Goal: Transaction & Acquisition: Subscribe to service/newsletter

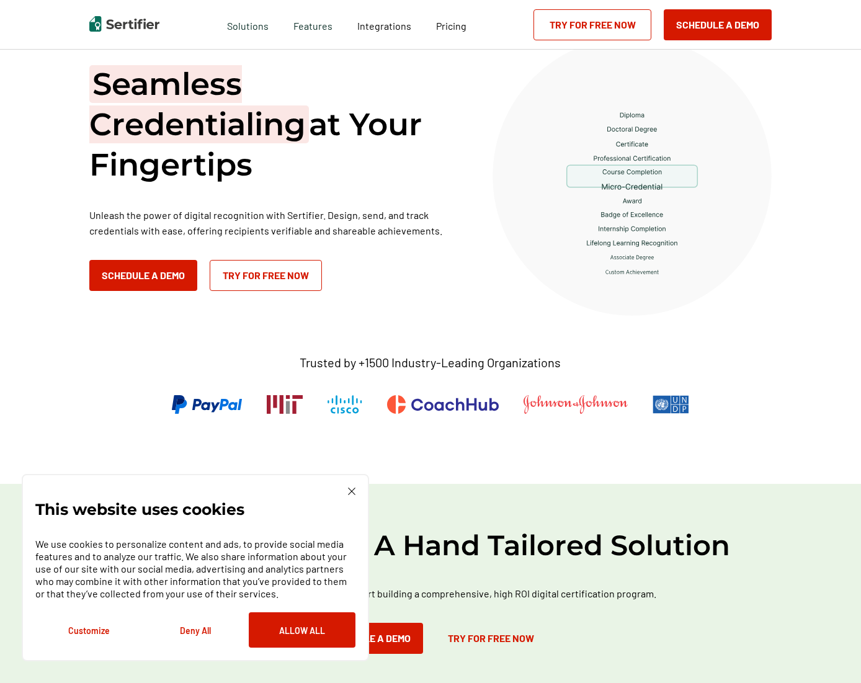
scroll to position [62, 0]
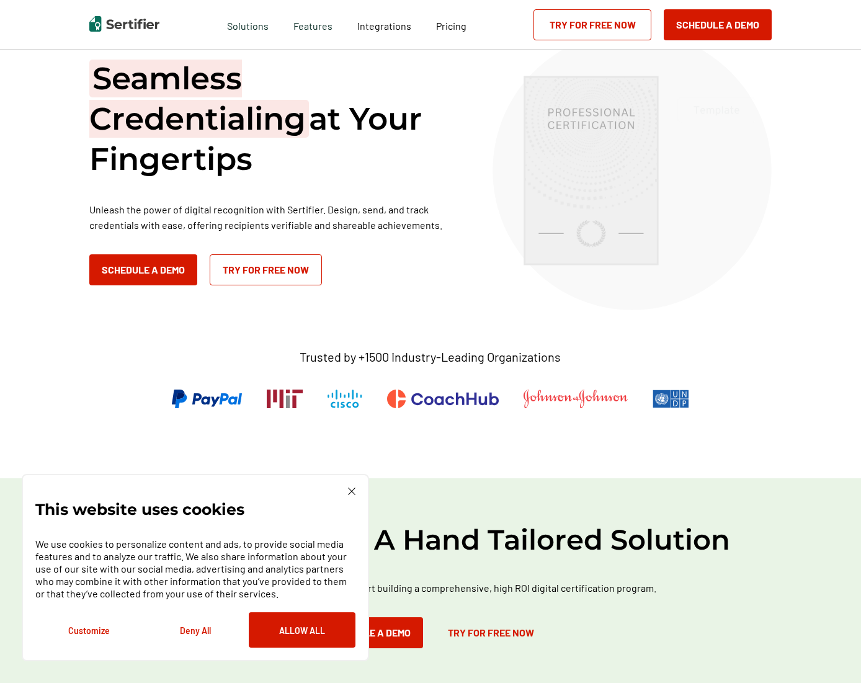
drag, startPoint x: 315, startPoint y: 630, endPoint x: 315, endPoint y: 622, distance: 8.1
click at [313, 626] on button "Allow All" at bounding box center [302, 629] width 107 height 35
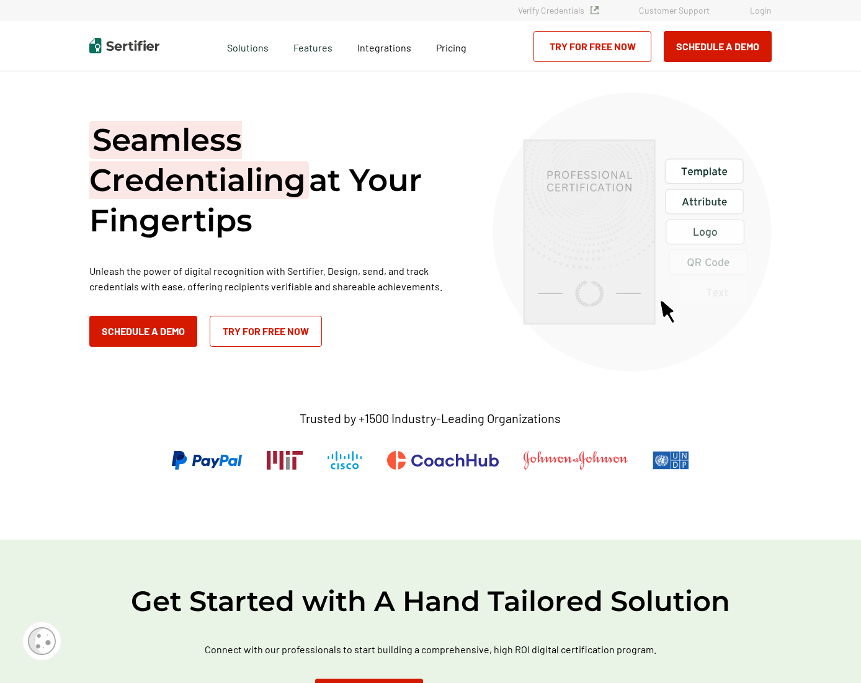
scroll to position [0, 0]
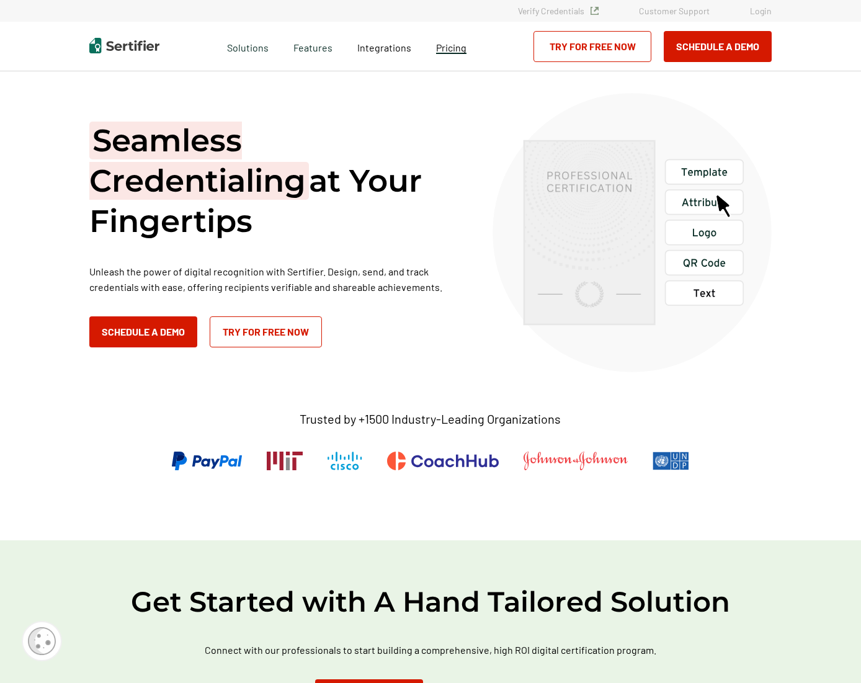
click at [454, 46] on span "Pricing" at bounding box center [451, 48] width 30 height 12
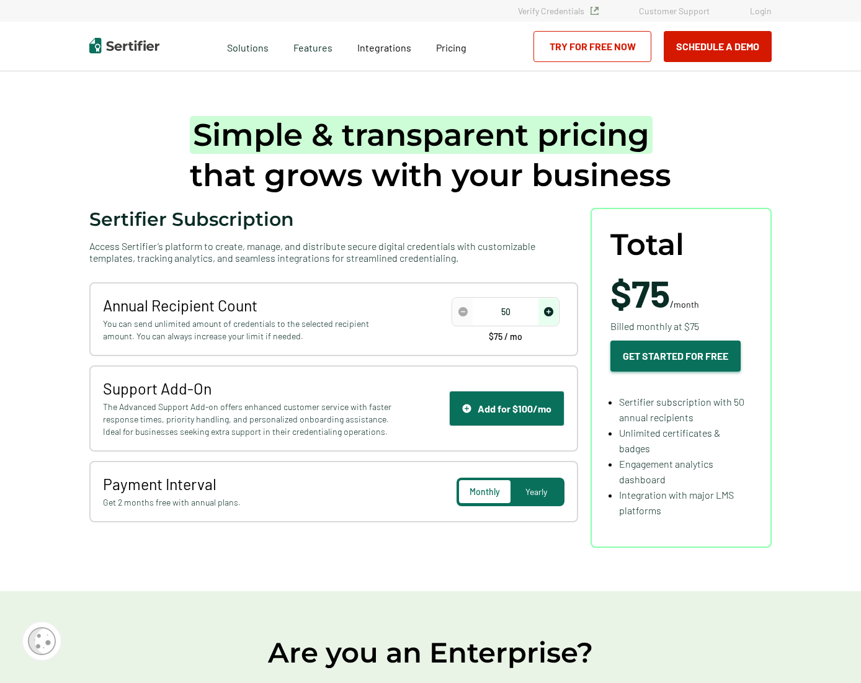
click at [688, 361] on button "Get Started For Free" at bounding box center [676, 356] width 130 height 31
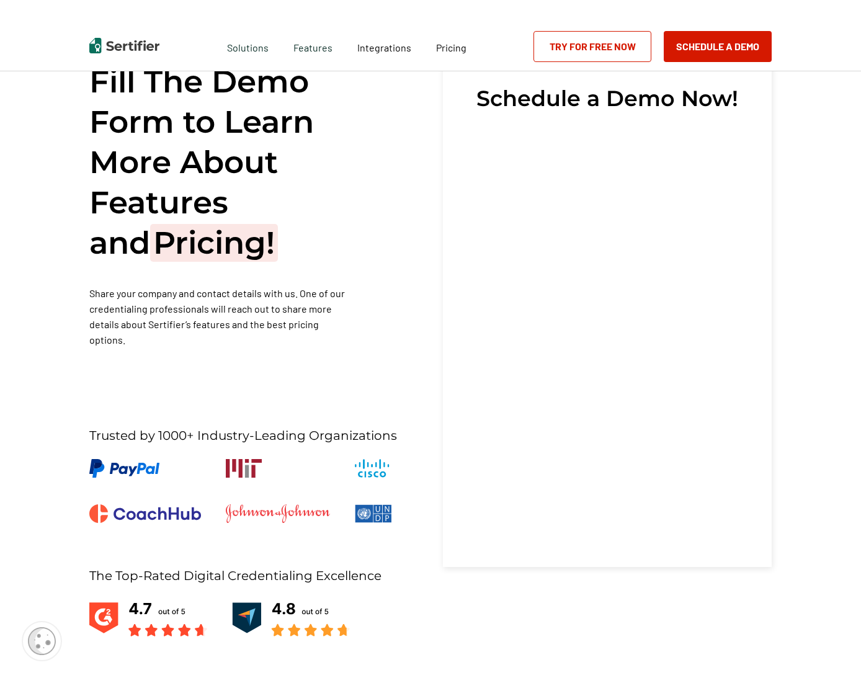
scroll to position [22, 0]
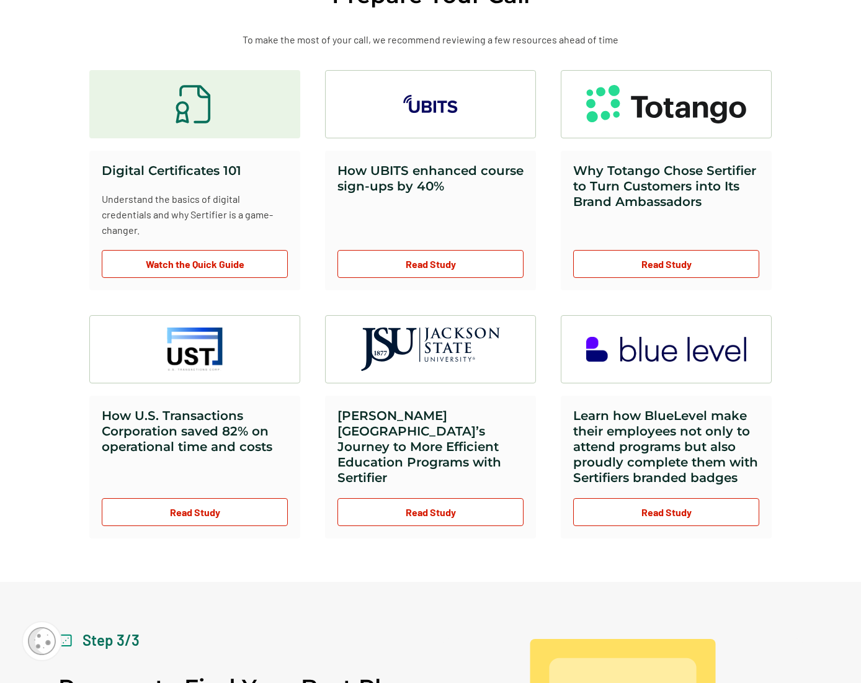
scroll to position [683, 0]
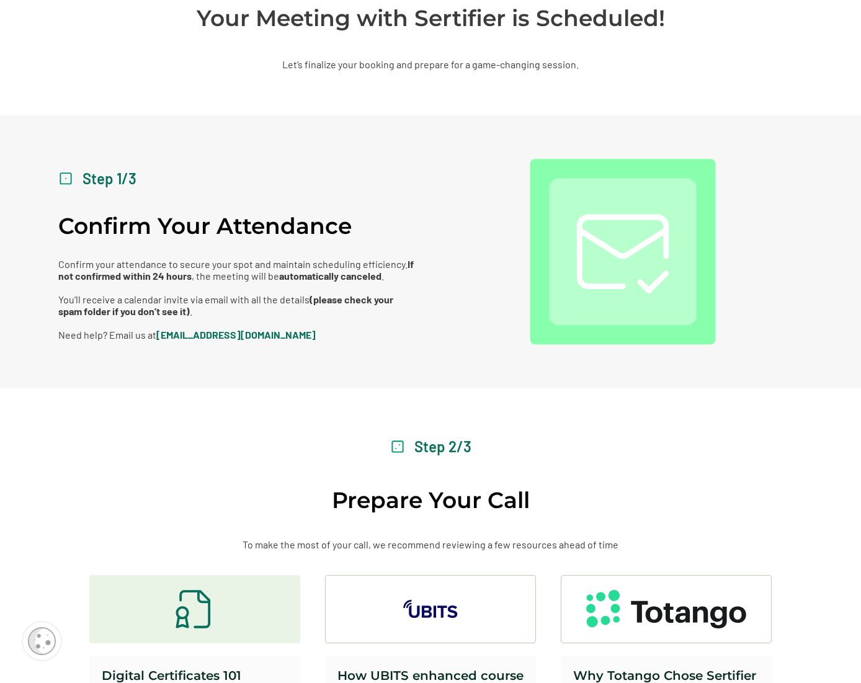
drag, startPoint x: 578, startPoint y: 300, endPoint x: 578, endPoint y: 287, distance: 12.4
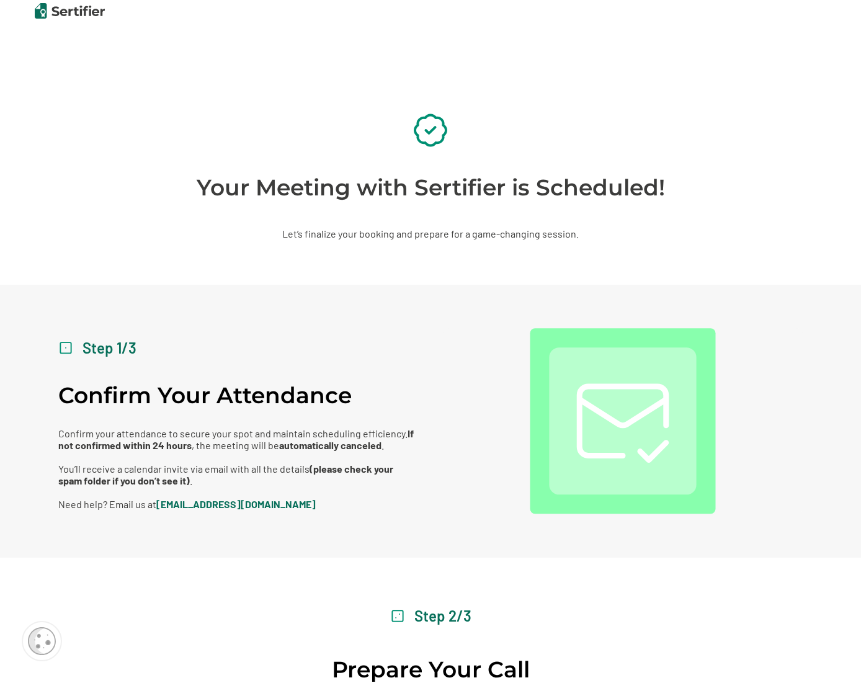
scroll to position [0, 0]
